Goal: Task Accomplishment & Management: Manage account settings

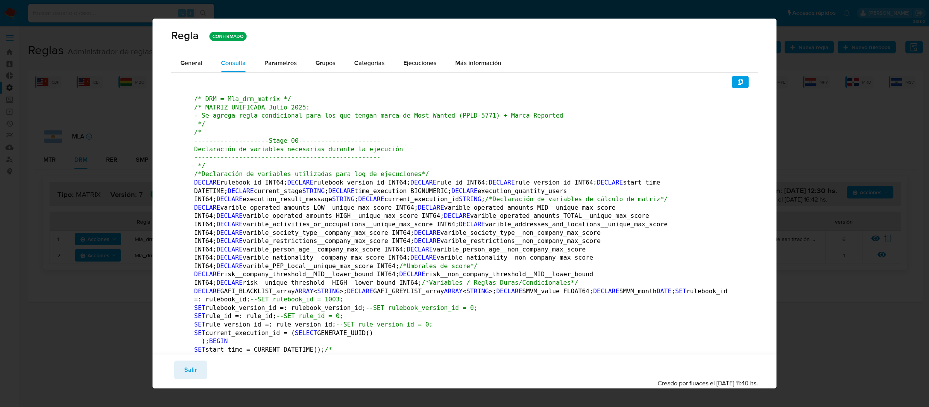
click at [829, 83] on div "Regla CONFIRMADO General Consulta Parametros Grupos Categorias Ejecuciones Más …" at bounding box center [464, 203] width 929 height 407
click at [182, 360] on div "Guardar Salir Simular Confirmar Creado por fluaces el [DATE] 11:40 hs." at bounding box center [465, 371] width 625 height 34
click at [185, 366] on span "Salir" at bounding box center [190, 370] width 13 height 17
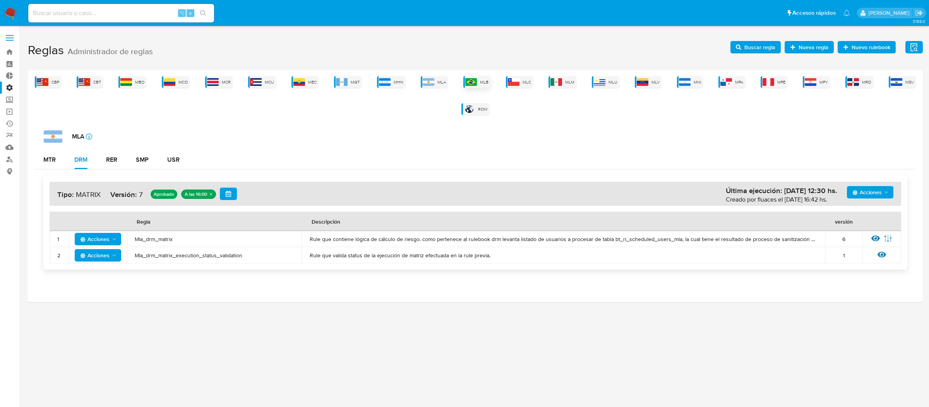
click at [483, 80] on span "MLB" at bounding box center [484, 82] width 9 height 6
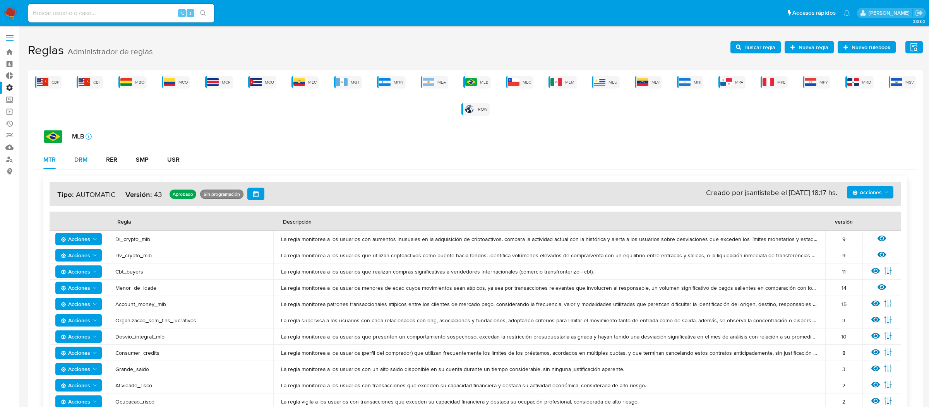
click at [74, 160] on button "DRM" at bounding box center [81, 160] width 32 height 19
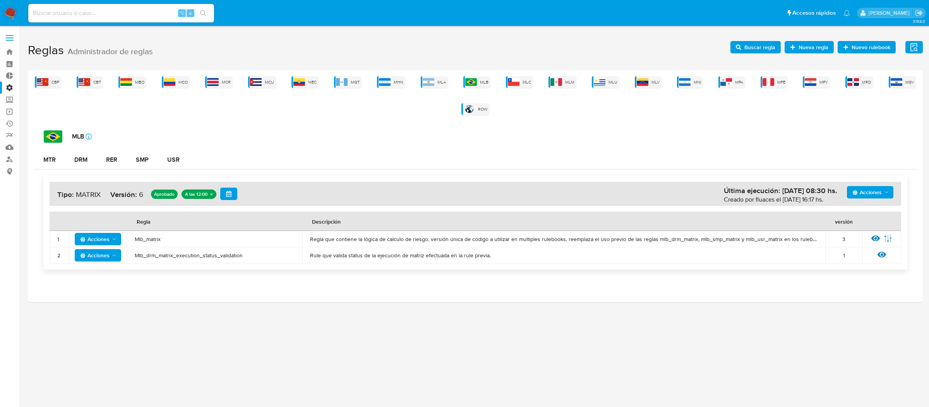
click at [869, 239] on td "Ver regla Editar parámetros" at bounding box center [882, 239] width 39 height 16
click at [869, 240] on td "Ver regla Editar parámetros" at bounding box center [882, 239] width 39 height 16
click at [877, 240] on icon at bounding box center [876, 238] width 9 height 9
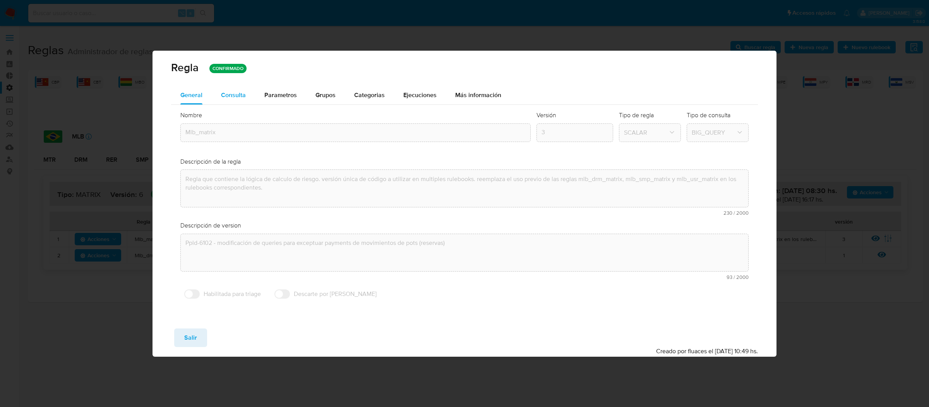
click at [238, 91] on span "Consulta" at bounding box center [233, 95] width 25 height 9
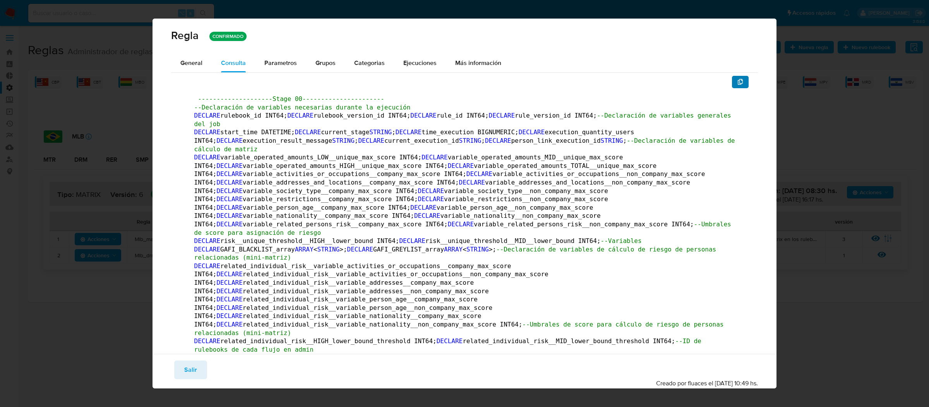
click at [744, 80] on icon "button" at bounding box center [741, 82] width 6 height 6
